Goal: Go to known website: Access a specific website the user already knows

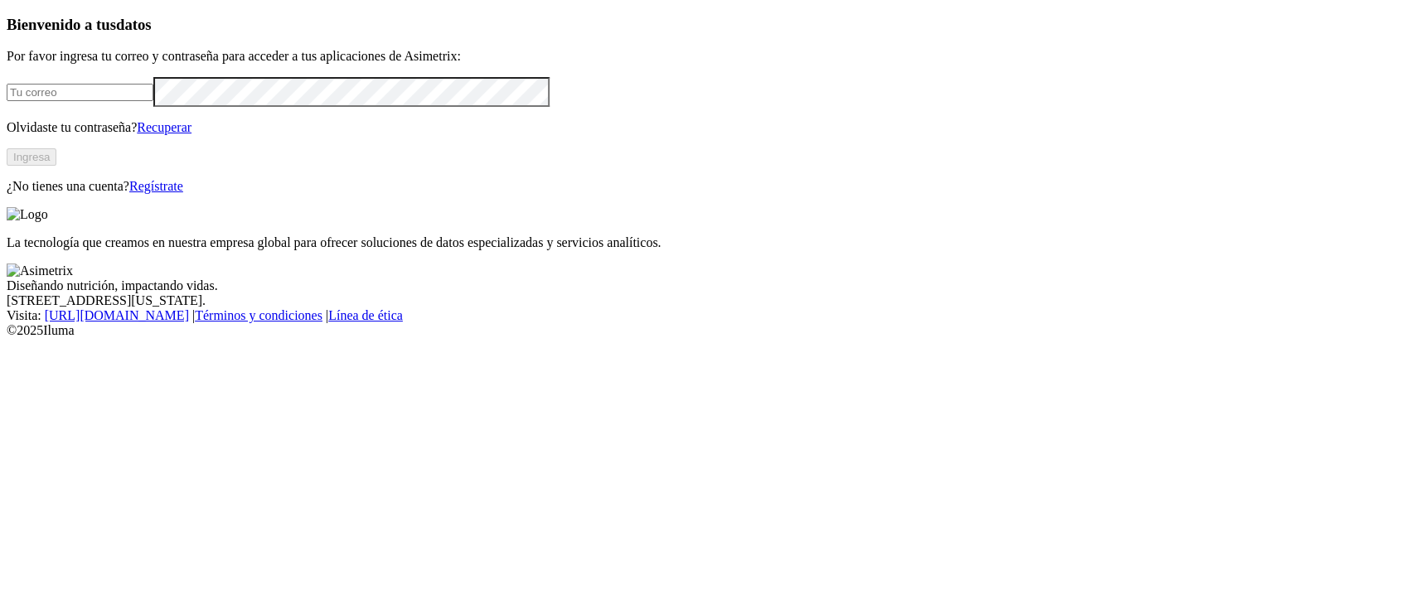
type input "[PERSON_NAME][EMAIL_ADDRESS][PERSON_NAME][DOMAIN_NAME]"
click at [56, 166] on button "Ingresa" at bounding box center [32, 156] width 50 height 17
